Goal: Task Accomplishment & Management: Manage account settings

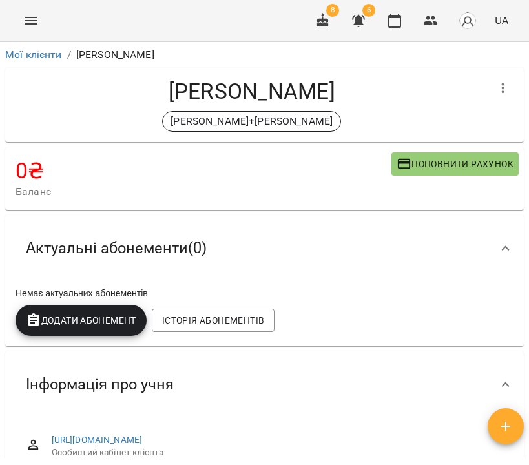
click at [363, 19] on icon "button" at bounding box center [358, 21] width 13 height 12
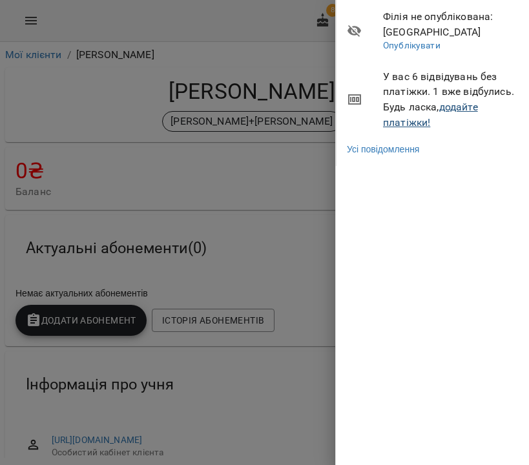
click at [455, 109] on link "додайте платіжки!" at bounding box center [430, 115] width 95 height 28
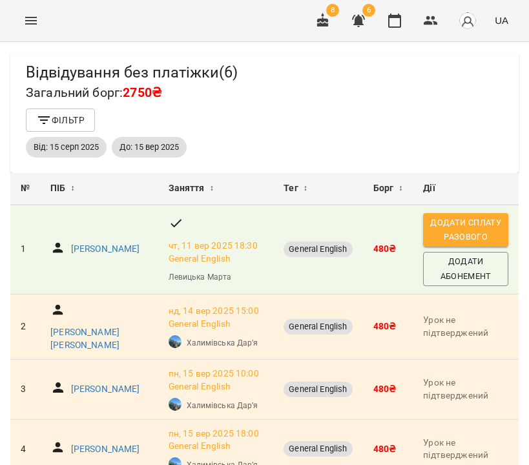
click at [459, 230] on span "Додати сплату разового" at bounding box center [466, 230] width 72 height 29
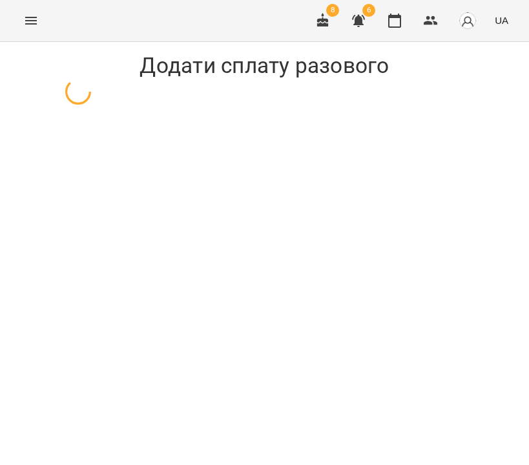
select select "**********"
select select "****"
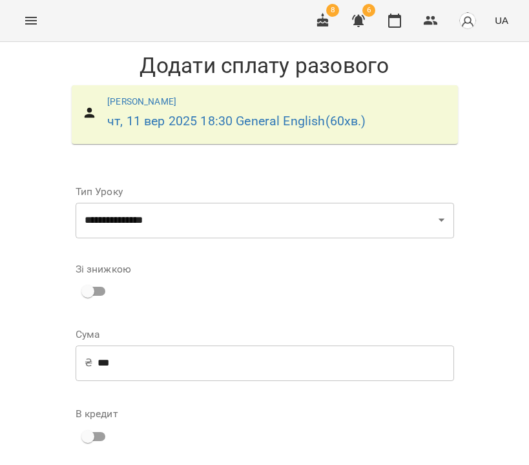
scroll to position [277, 0]
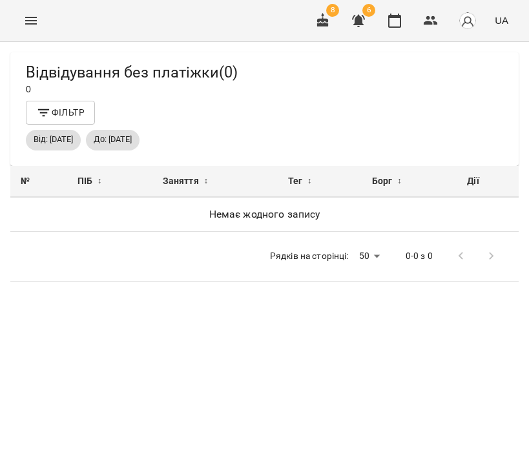
click at [360, 23] on icon "button" at bounding box center [358, 21] width 13 height 12
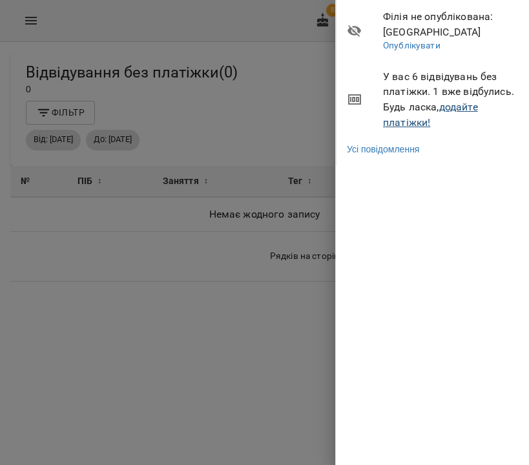
click at [469, 104] on link "додайте платіжки!" at bounding box center [430, 115] width 95 height 28
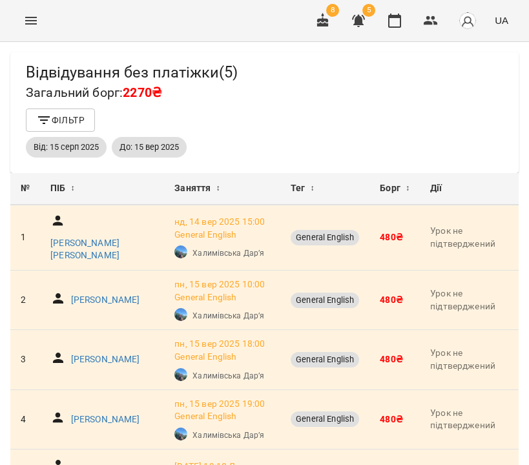
click at [23, 21] on icon "Menu" at bounding box center [31, 21] width 16 height 16
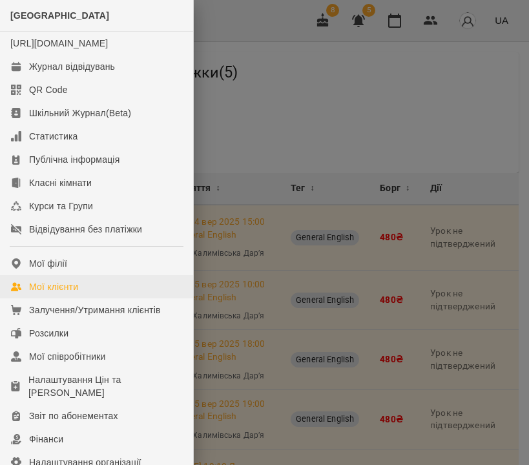
click at [54, 299] on link "Мої клієнти" at bounding box center [96, 286] width 193 height 23
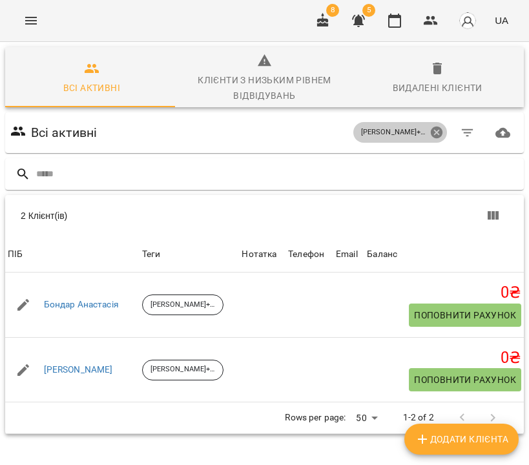
click at [431, 134] on icon at bounding box center [437, 133] width 12 height 12
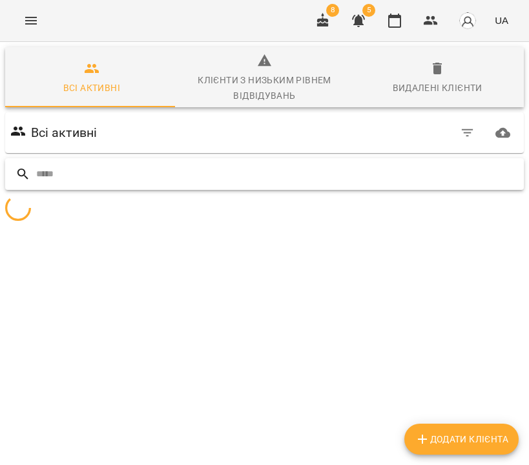
click at [363, 180] on input "text" at bounding box center [277, 174] width 483 height 21
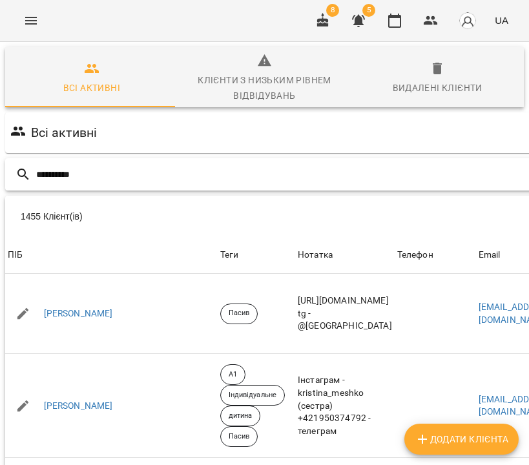
type input "**********"
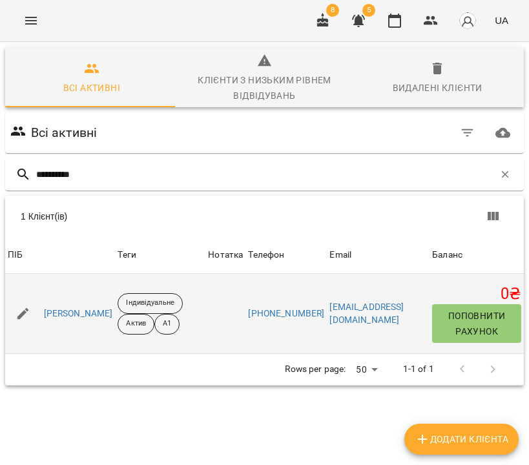
click at [97, 306] on div "Борковська Діана Русланівна" at bounding box center [78, 314] width 74 height 18
click at [99, 308] on link "Борковська Діана Русланівна" at bounding box center [78, 314] width 69 height 13
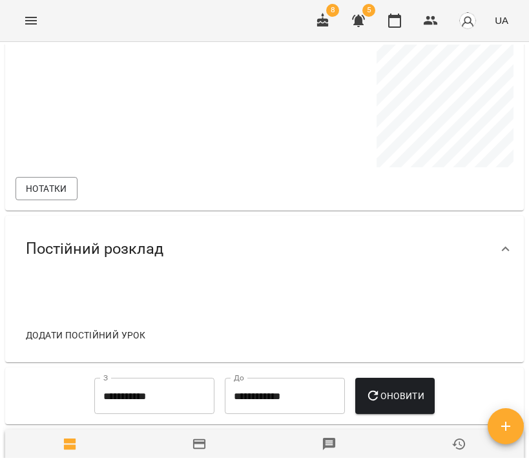
scroll to position [6, 0]
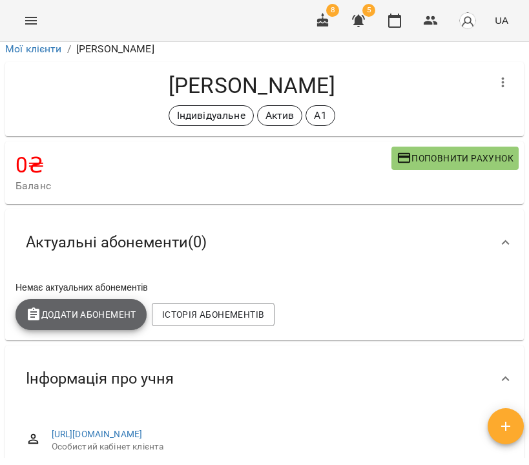
click at [66, 310] on span "Додати Абонемент" at bounding box center [81, 315] width 111 height 16
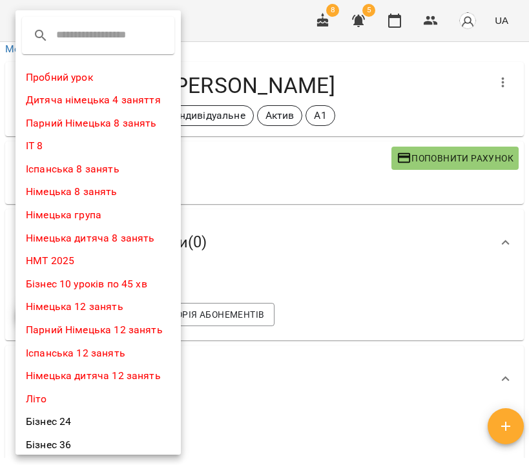
scroll to position [500, 0]
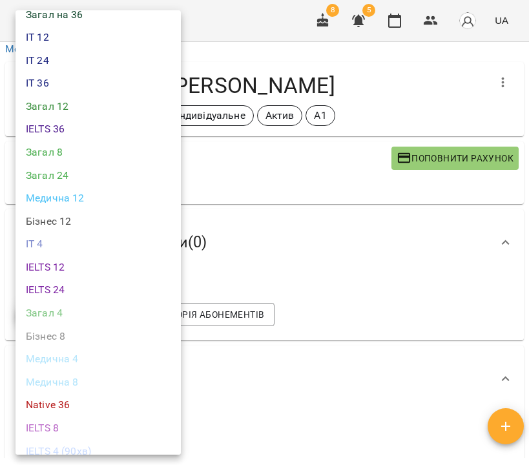
click at [77, 141] on li "Загал 8" at bounding box center [98, 152] width 165 height 23
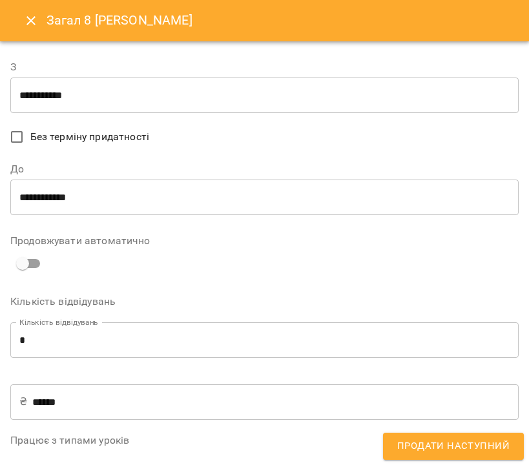
scroll to position [385, 0]
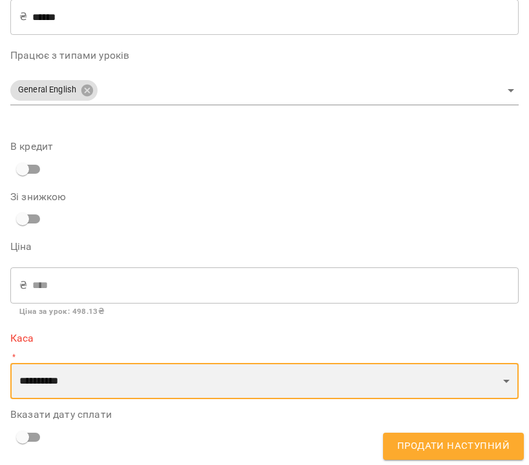
select select "****"
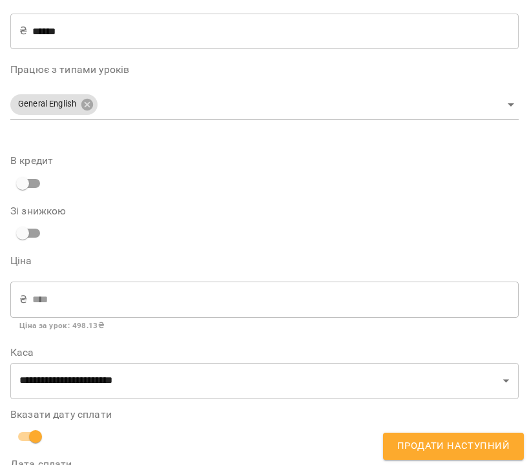
scroll to position [432, 0]
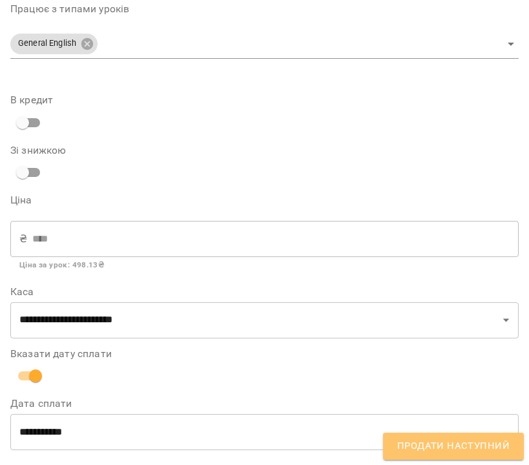
click at [469, 450] on span "Продати наступний" at bounding box center [453, 446] width 112 height 17
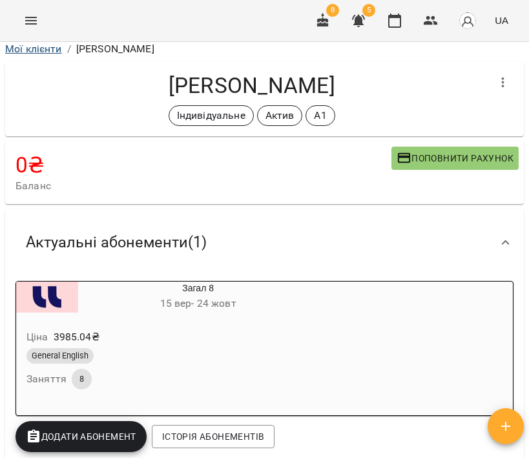
click at [41, 54] on link "Мої клієнти" at bounding box center [33, 49] width 57 height 12
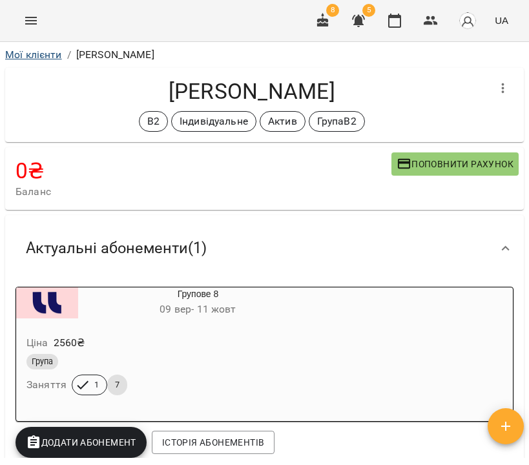
click at [35, 58] on link "Мої клієнти" at bounding box center [33, 54] width 57 height 12
click at [328, 26] on icon "button" at bounding box center [323, 20] width 12 height 14
click at [330, 17] on icon "button" at bounding box center [323, 21] width 16 height 16
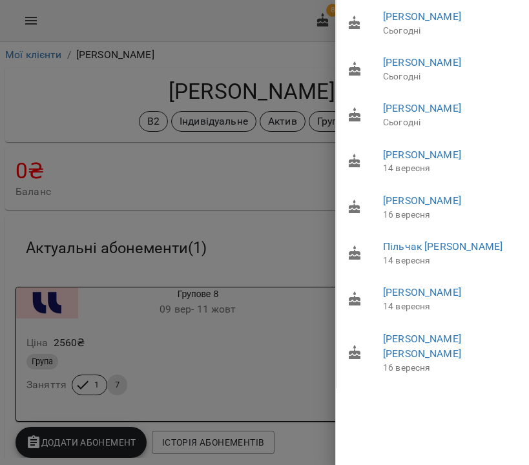
click at [21, 21] on div at bounding box center [264, 232] width 529 height 465
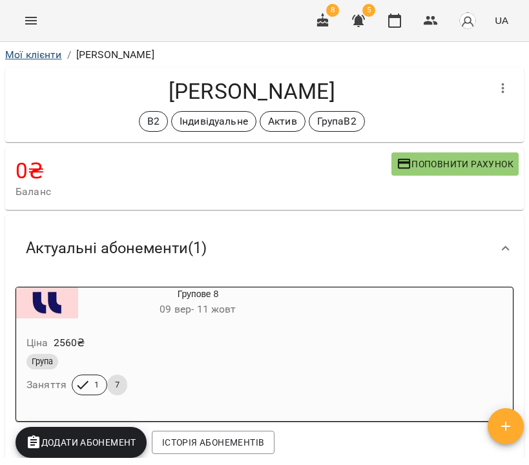
click at [40, 58] on link "Мої клієнти" at bounding box center [33, 54] width 57 height 12
